Goal: Task Accomplishment & Management: Use online tool/utility

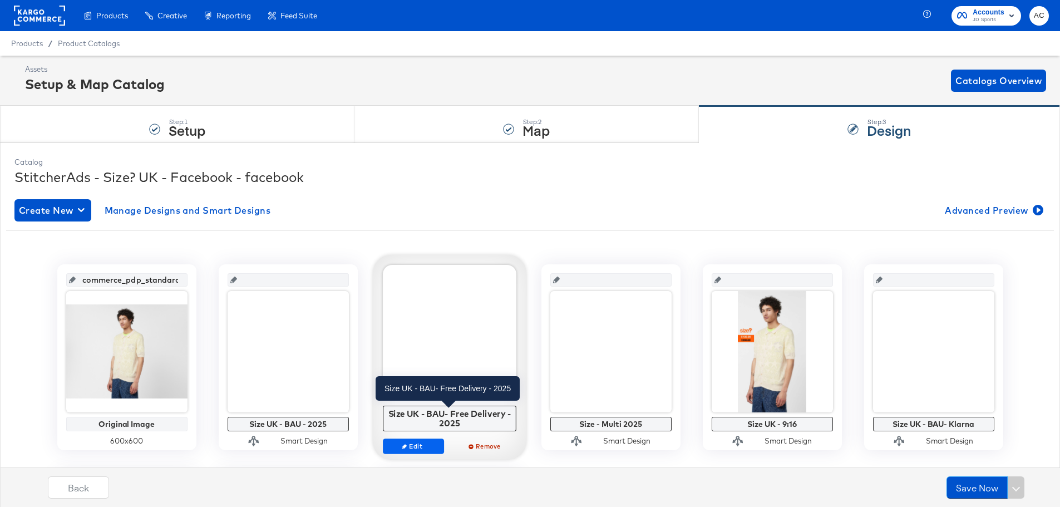
scroll to position [3, 0]
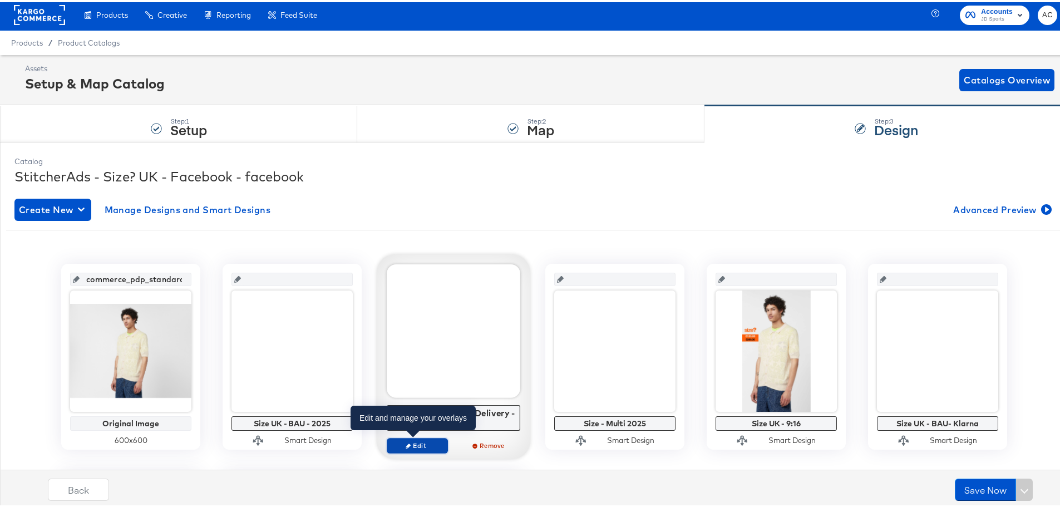
click at [421, 442] on span "Edit" at bounding box center [417, 443] width 51 height 8
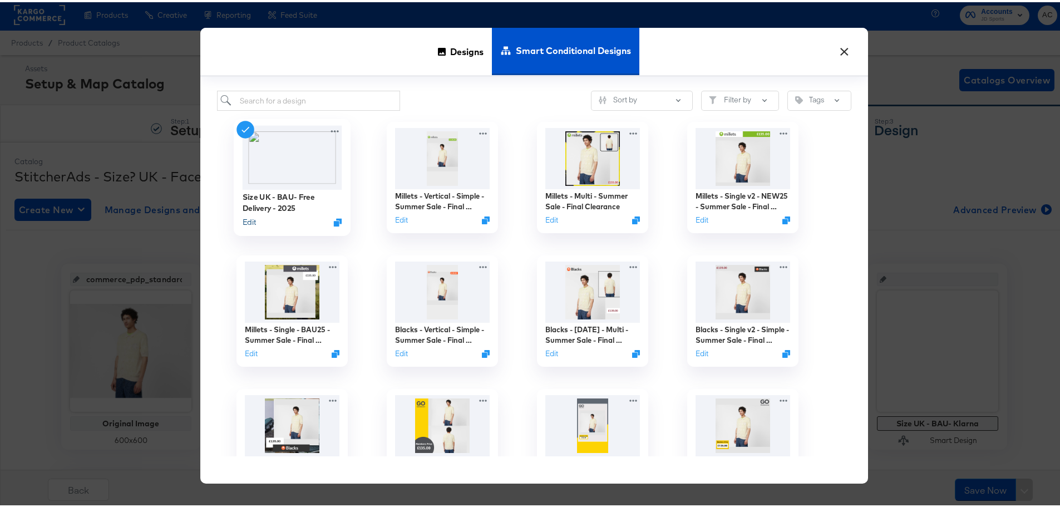
click at [249, 220] on button "Edit" at bounding box center [249, 220] width 13 height 11
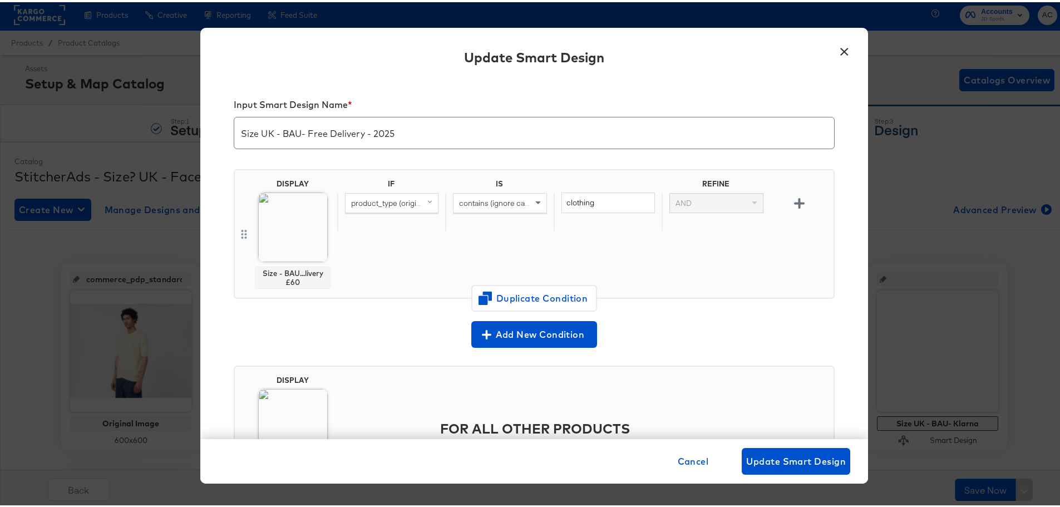
scroll to position [85, 0]
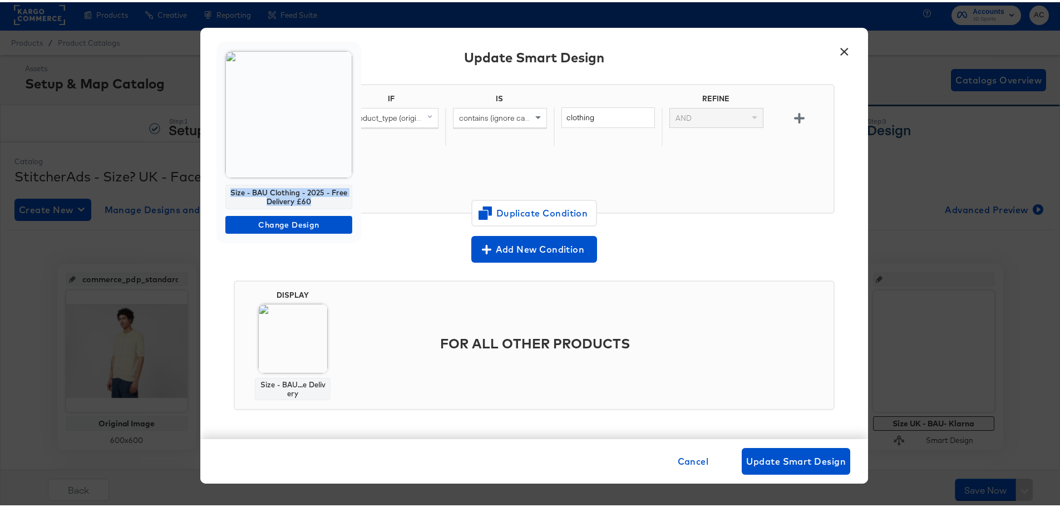
drag, startPoint x: 317, startPoint y: 202, endPoint x: 226, endPoint y: 182, distance: 93.4
click at [226, 182] on div "Size - BAU Clothing - 2025 - Free Delivery £60 Change Design" at bounding box center [288, 140] width 145 height 201
copy div "Size - BAU Clothing - 2025 - Free Delivery £60"
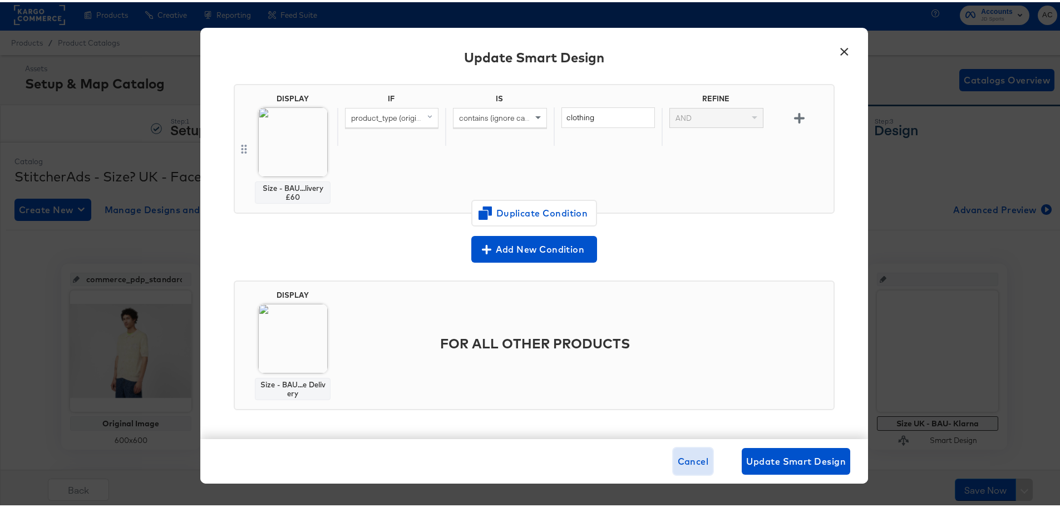
click at [698, 451] on button "Cancel" at bounding box center [693, 459] width 40 height 27
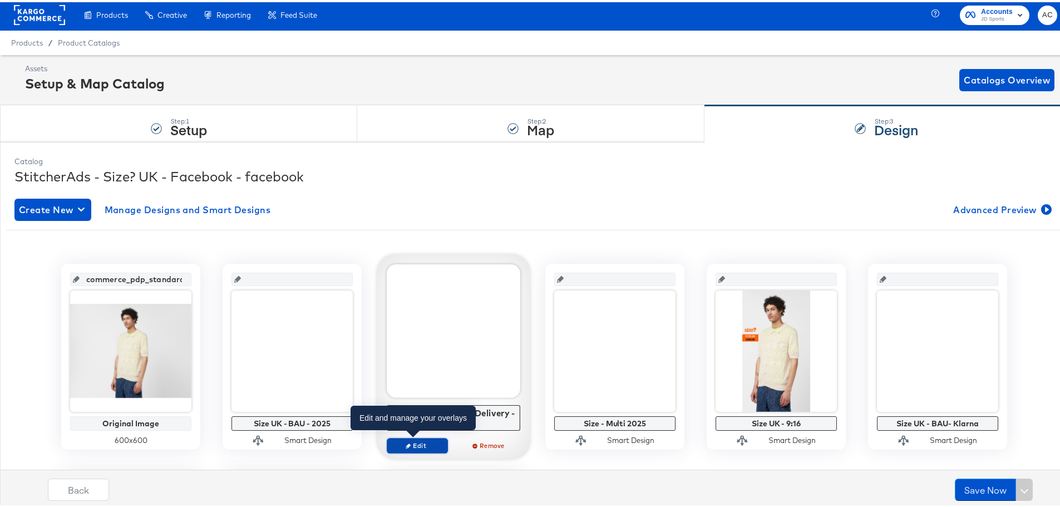
click at [406, 441] on icon "button" at bounding box center [408, 443] width 5 height 5
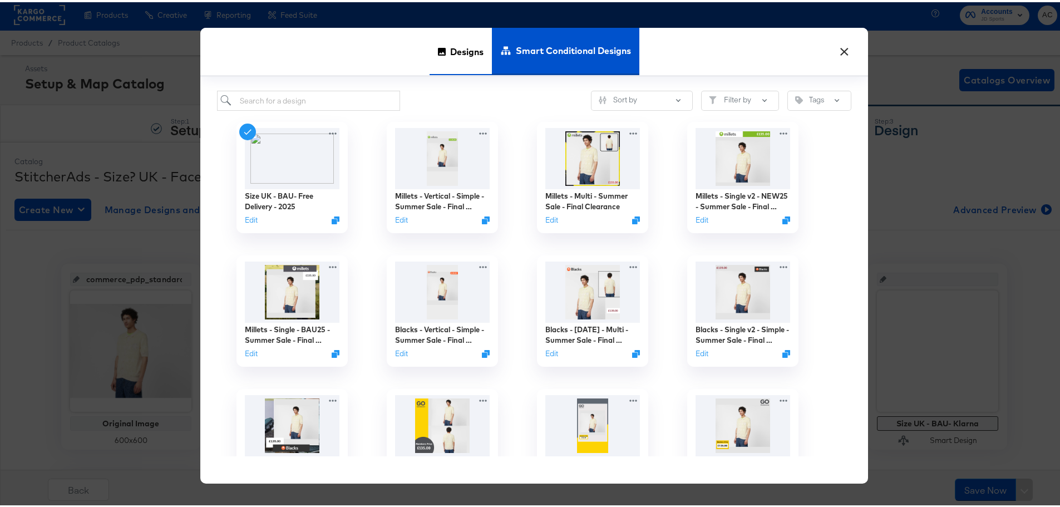
click at [469, 43] on span "Designs" at bounding box center [466, 48] width 33 height 49
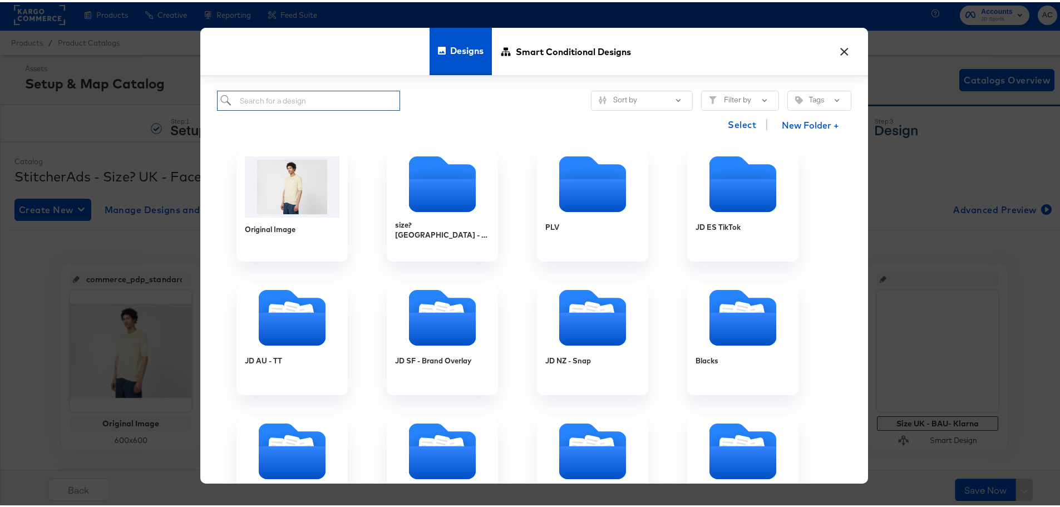
click at [309, 102] on input "search" at bounding box center [308, 98] width 183 height 21
paste input "Size - BAU Clothing - 2025 - Free Delivery £60"
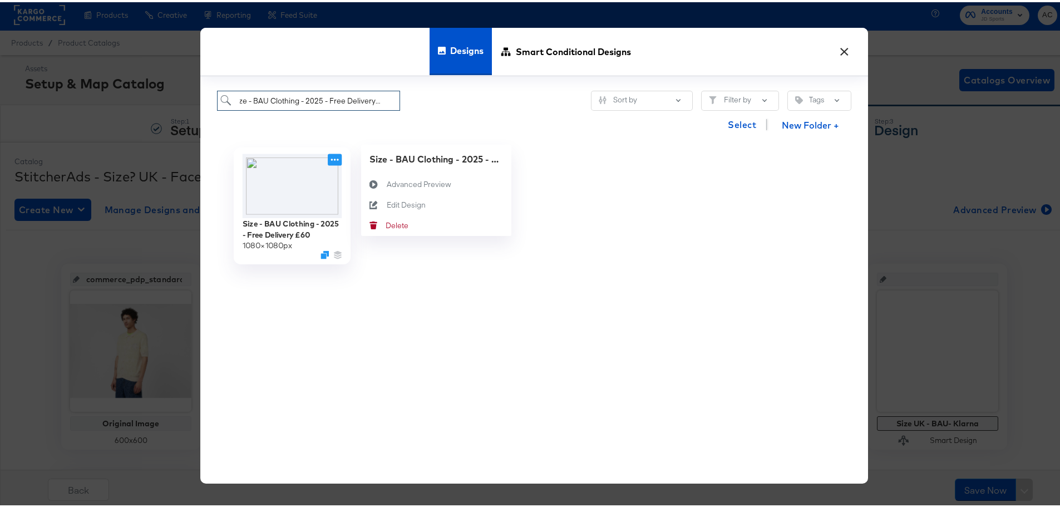
click at [331, 160] on icon at bounding box center [335, 157] width 14 height 12
click at [321, 250] on icon "Duplicate" at bounding box center [325, 252] width 8 height 8
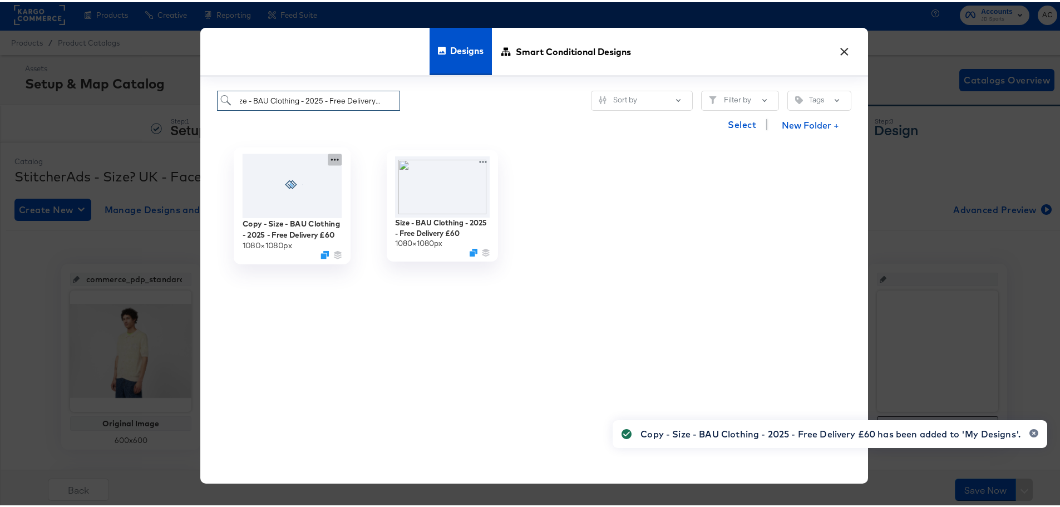
click at [328, 162] on icon at bounding box center [335, 157] width 14 height 12
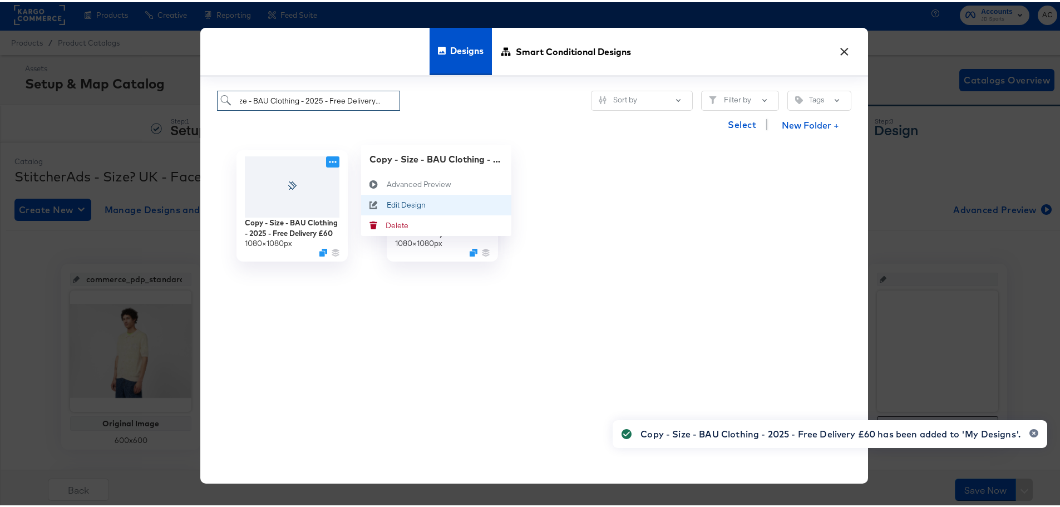
type input "Size - BAU Clothing - 2025 - Free Delivery £60"
click at [387, 203] on div "Edit Design Edit Design" at bounding box center [387, 203] width 0 height 0
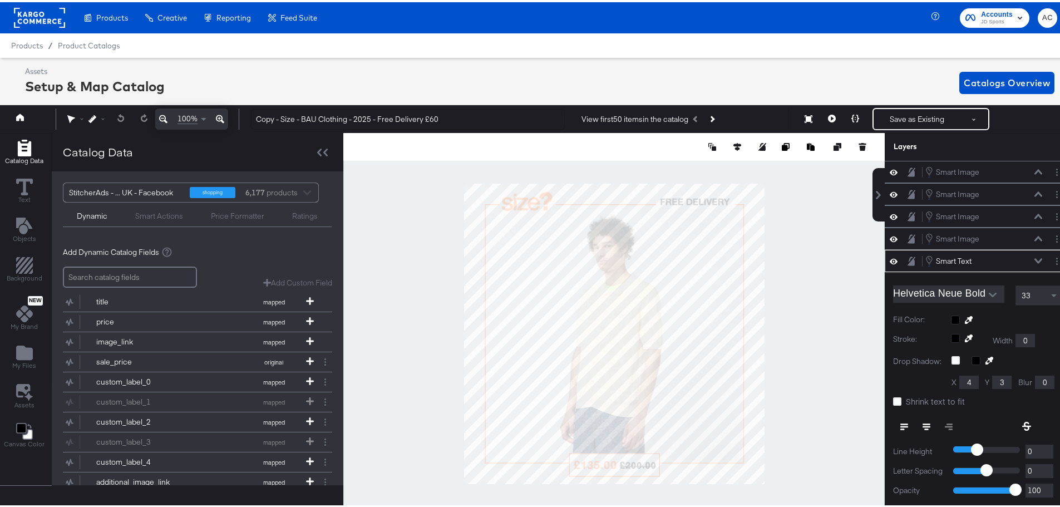
scroll to position [81, 0]
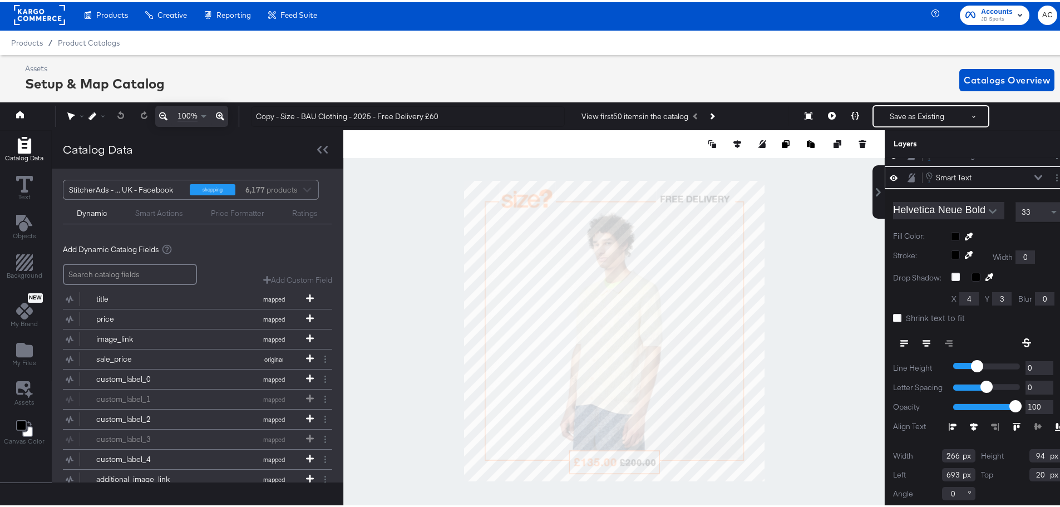
click at [1044, 182] on div "Smart Text Smart Text" at bounding box center [978, 175] width 186 height 22
click at [1051, 179] on button "Layer Options" at bounding box center [1057, 176] width 12 height 12
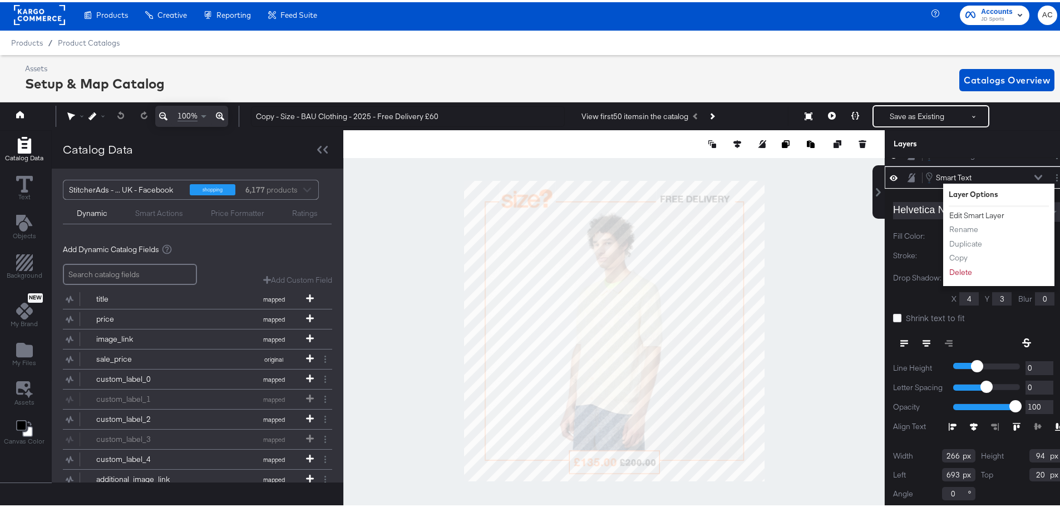
click at [973, 212] on button "Edit Smart Layer" at bounding box center [977, 214] width 56 height 12
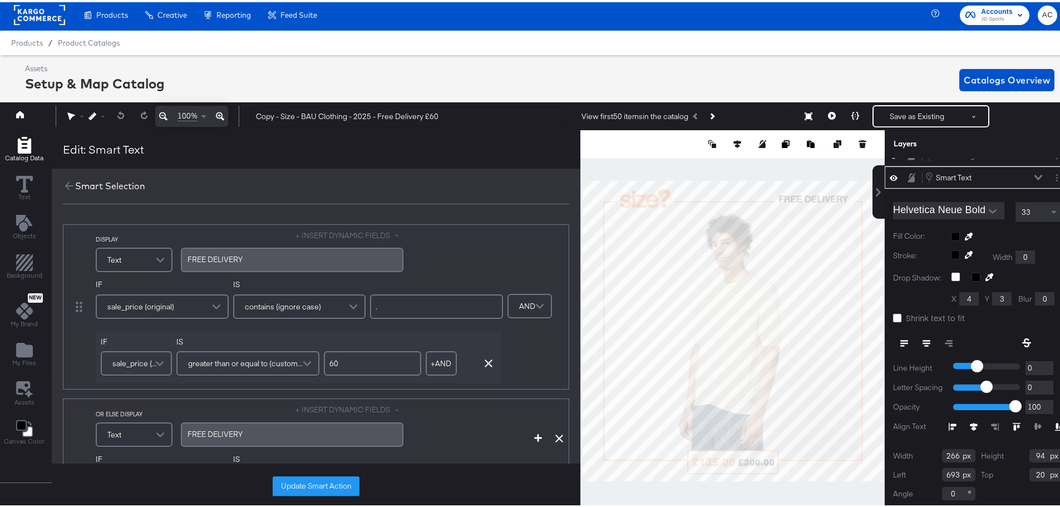
click at [363, 370] on input "60" at bounding box center [372, 361] width 97 height 24
type input "6"
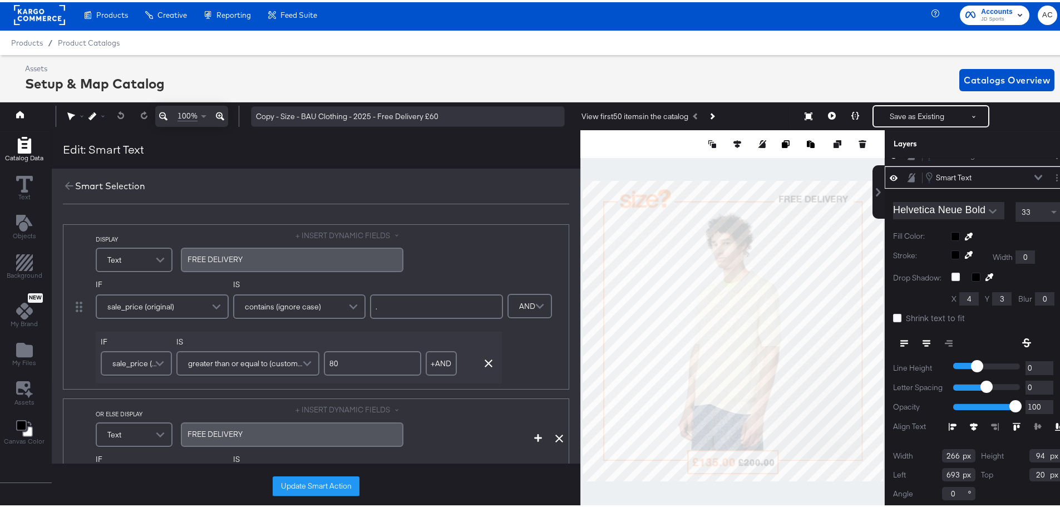
type input "80"
click at [460, 107] on input "Copy - Size - BAU Clothing - 2025 - Free Delivery £60" at bounding box center [408, 114] width 314 height 21
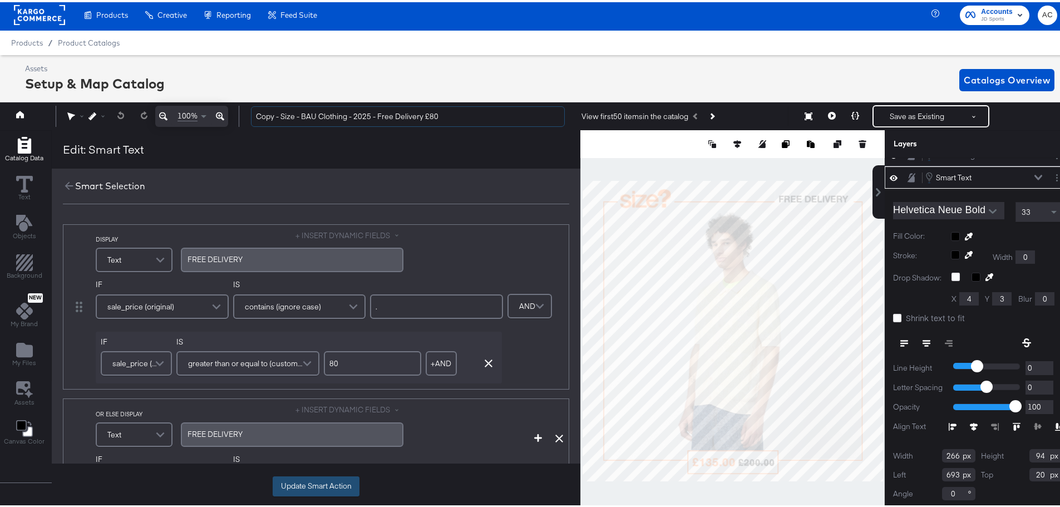
type input "Copy - Size - BAU Clothing - 2025 - Free Delivery £80"
click at [312, 475] on button "Update Smart Action" at bounding box center [316, 484] width 87 height 20
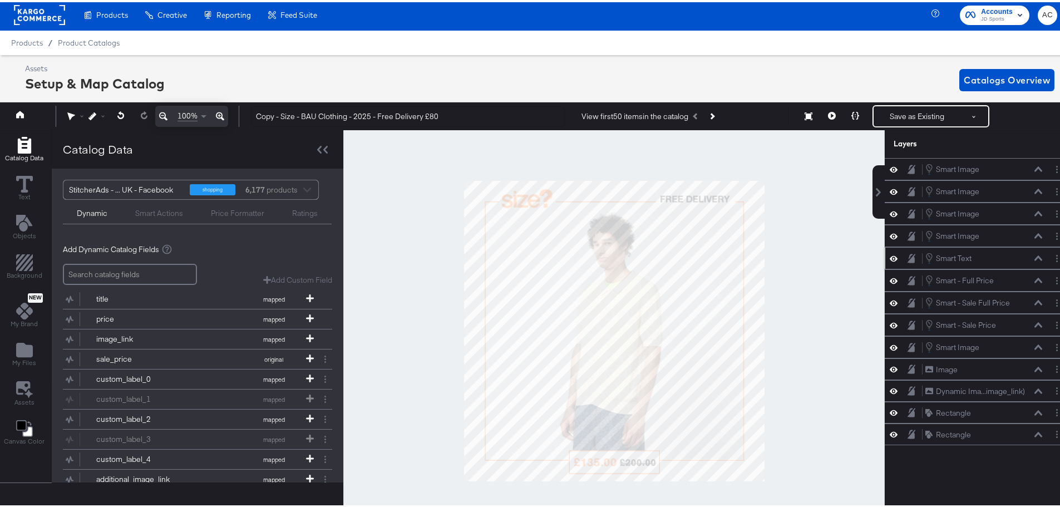
scroll to position [0, 0]
click at [900, 113] on button "Save as Existing" at bounding box center [917, 114] width 87 height 20
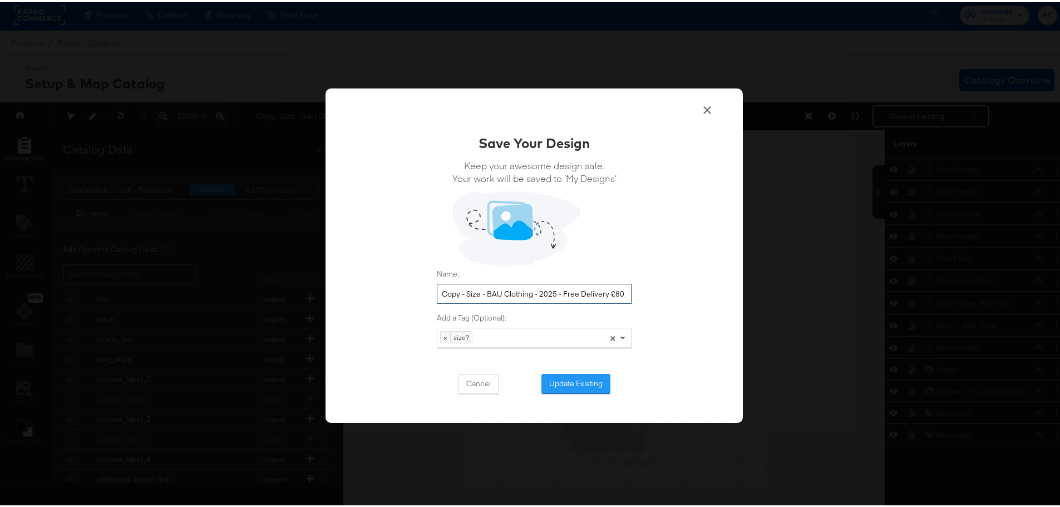
click at [558, 298] on input "Copy - Size - BAU Clothing - 2025 - Free Delivery £80" at bounding box center [534, 292] width 195 height 21
click at [464, 297] on input "Copy - Size - BAU Clothing - 2025 - Free Delivery £80" at bounding box center [534, 292] width 195 height 21
drag, startPoint x: 464, startPoint y: 295, endPoint x: 413, endPoint y: 279, distance: 53.7
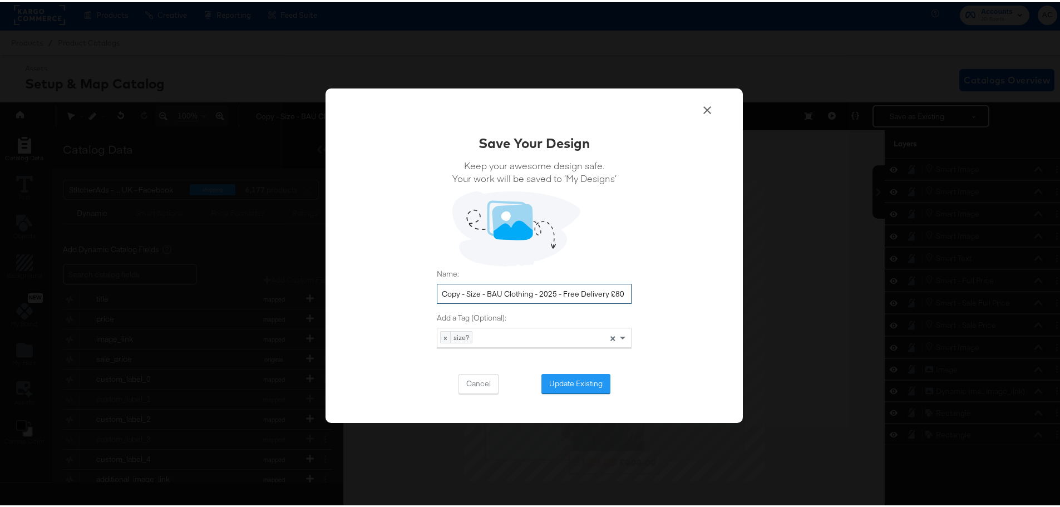
click at [413, 279] on div "Save Your Design Keep your awesome design safe. Your work will be saved to ‘My …" at bounding box center [534, 253] width 417 height 334
click at [490, 300] on input "Size - BAU Clothing - 2025 - Free Delivery £80" at bounding box center [534, 292] width 195 height 21
type input "Size - BAU Clothing - 2025 - Free Delivery £80"
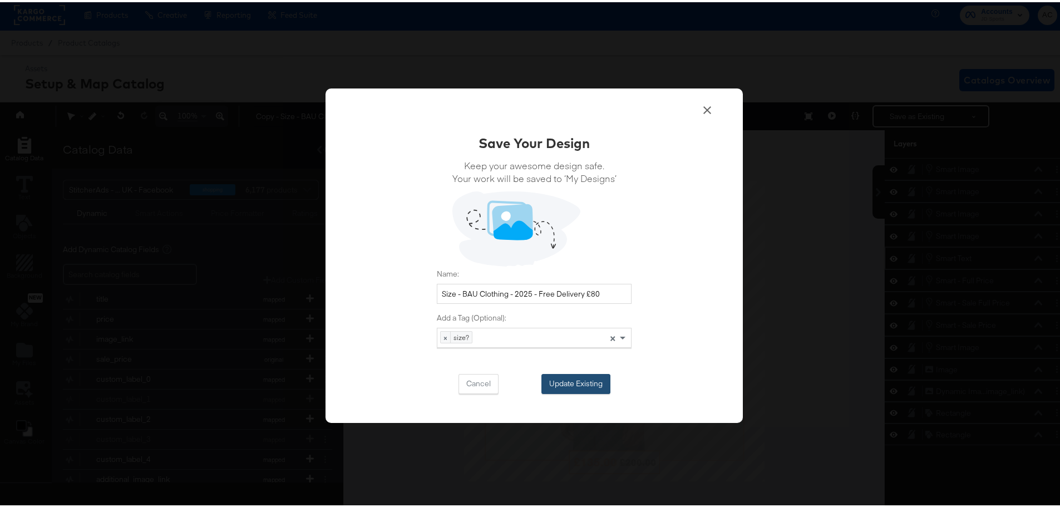
click at [582, 390] on button "Update Existing" at bounding box center [575, 382] width 69 height 20
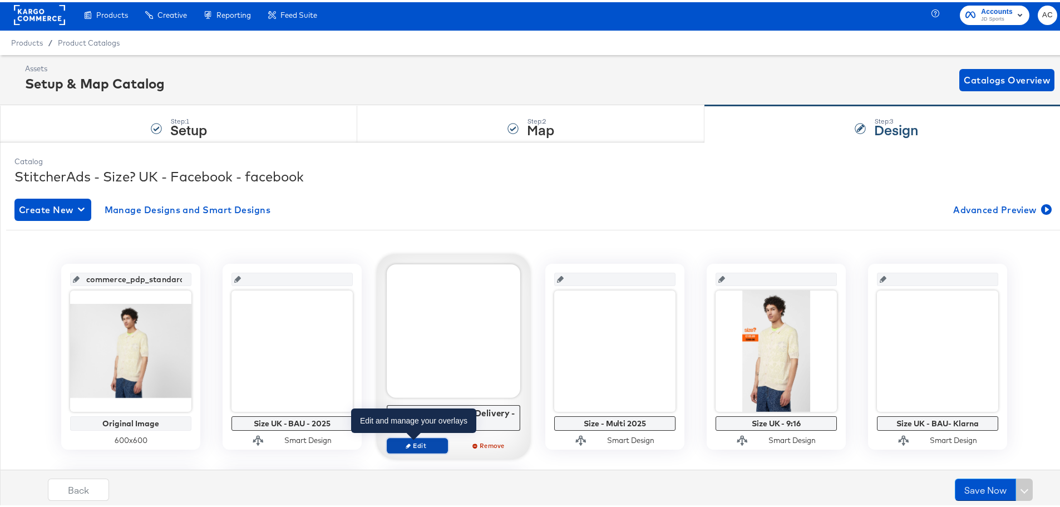
click at [421, 441] on span "Edit" at bounding box center [417, 443] width 51 height 8
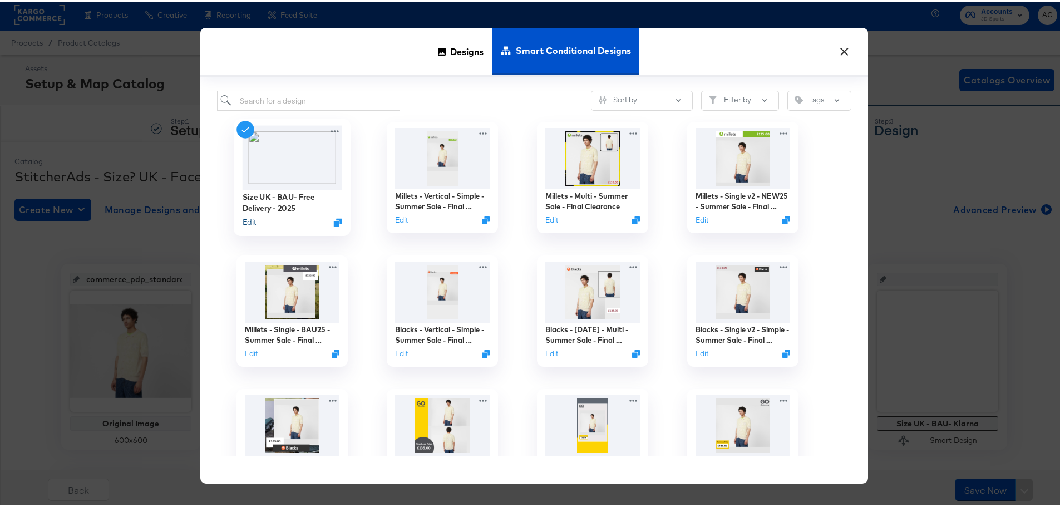
click at [250, 220] on button "Edit" at bounding box center [249, 220] width 13 height 11
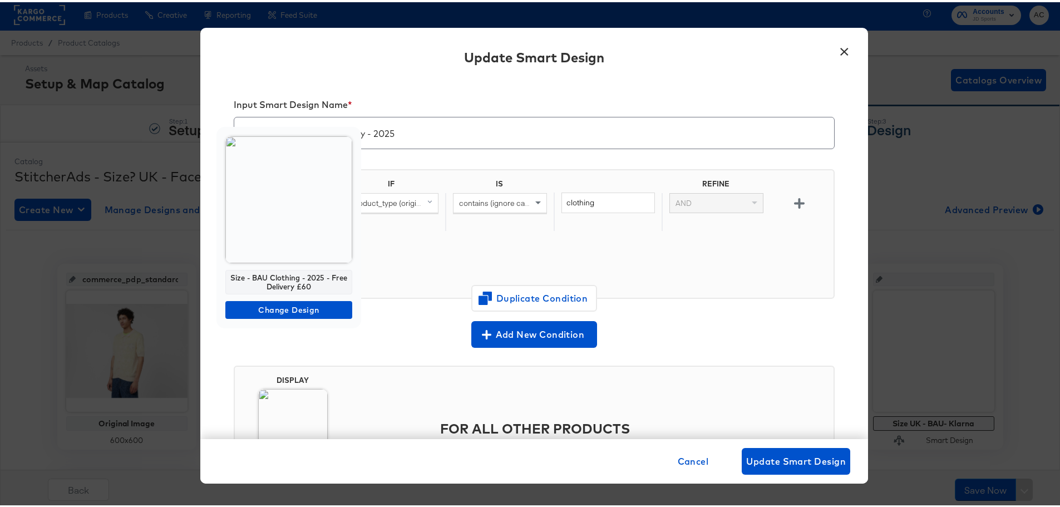
click at [293, 235] on img at bounding box center [288, 197] width 127 height 127
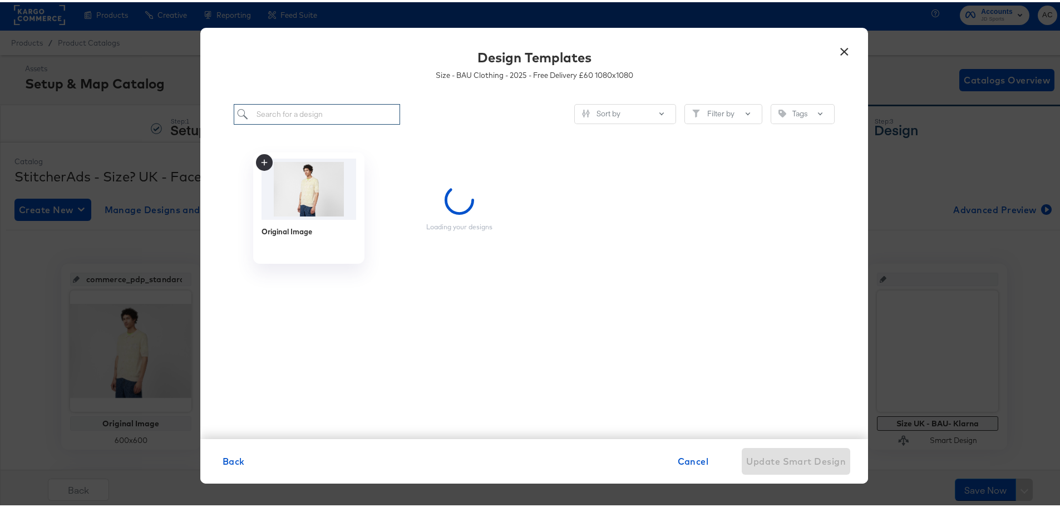
click at [342, 107] on input "search" at bounding box center [317, 112] width 166 height 21
paste input "Size - BAU Clothing - 2025 - Free Delivery £80"
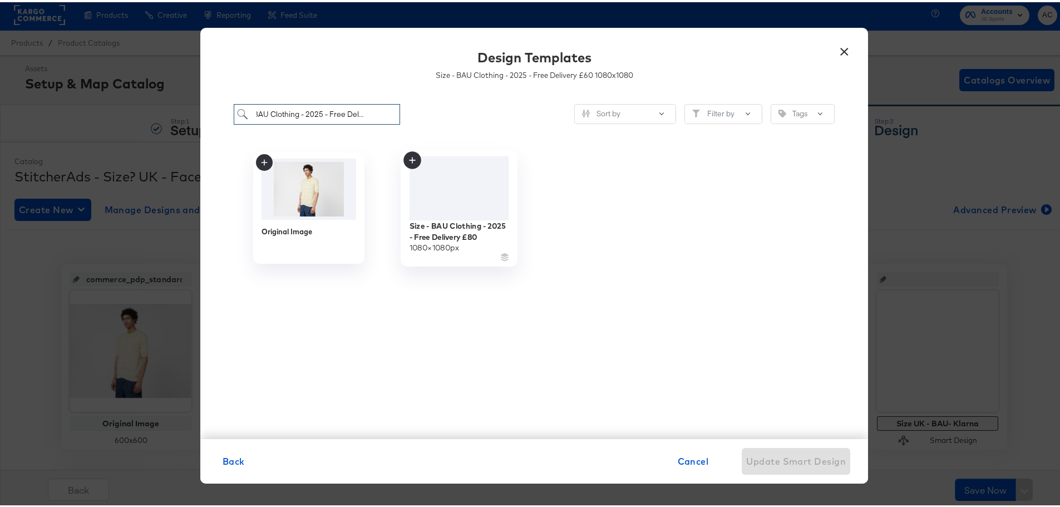
type input "Size - BAU Clothing - 2025 - Free Delivery £80"
click at [463, 209] on img at bounding box center [460, 186] width 100 height 64
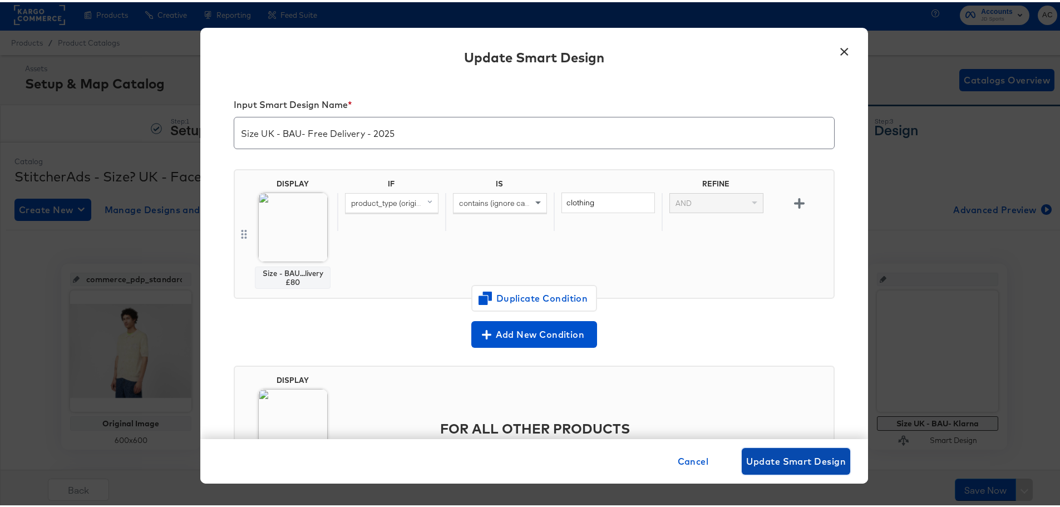
click at [801, 464] on span "Update Smart Design" at bounding box center [796, 459] width 100 height 16
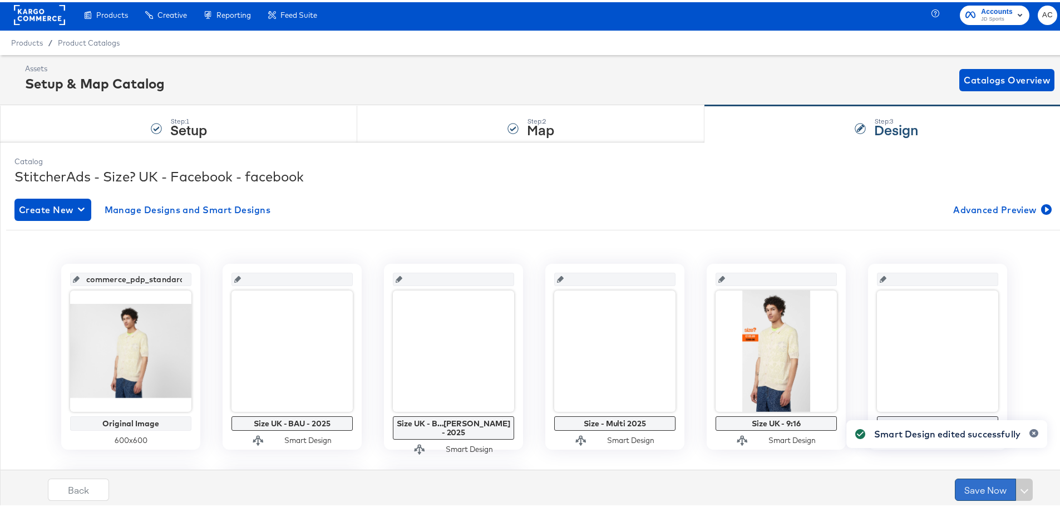
click at [971, 484] on button "Save Now" at bounding box center [985, 487] width 61 height 22
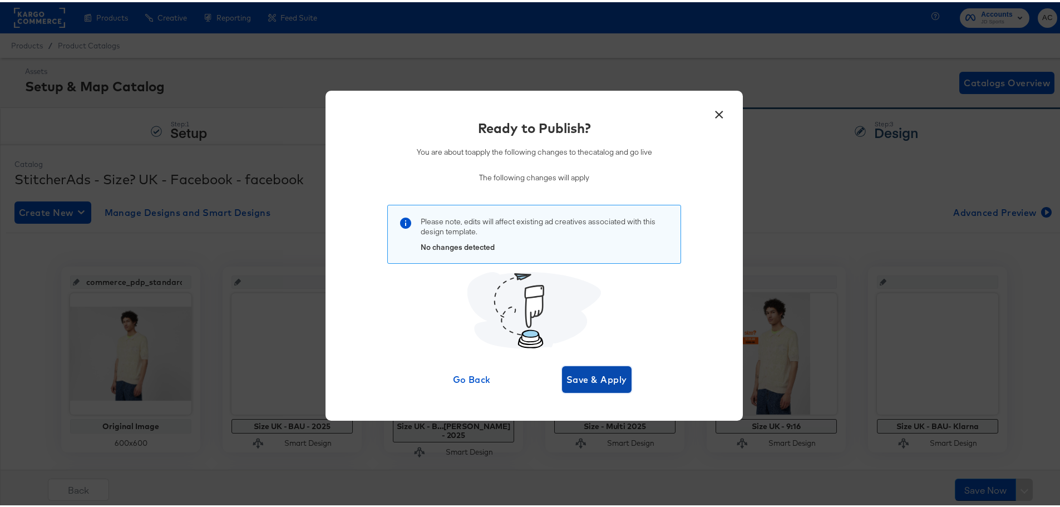
click at [584, 364] on button "Save & Apply" at bounding box center [597, 377] width 70 height 27
